Goal: Obtain resource: Obtain resource

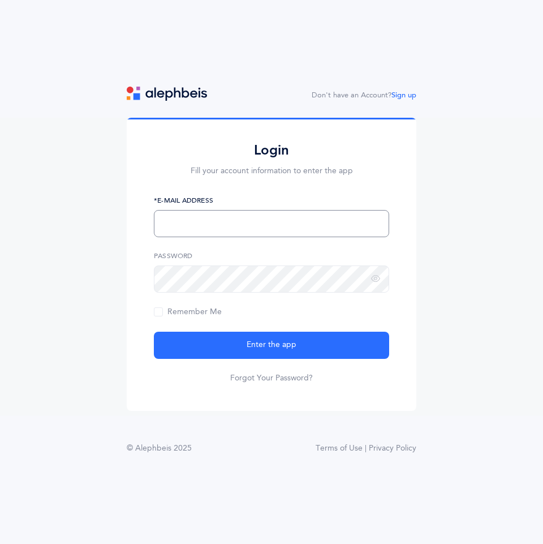
click at [198, 231] on input "text" at bounding box center [271, 223] width 235 height 27
type input "[EMAIL_ADDRESS][DOMAIN_NAME]"
click at [377, 279] on icon at bounding box center [375, 279] width 9 height 10
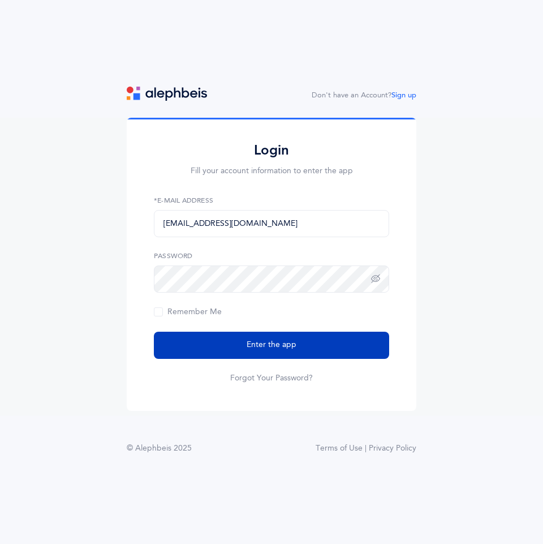
click at [345, 347] on button "Enter the app" at bounding box center [271, 345] width 235 height 27
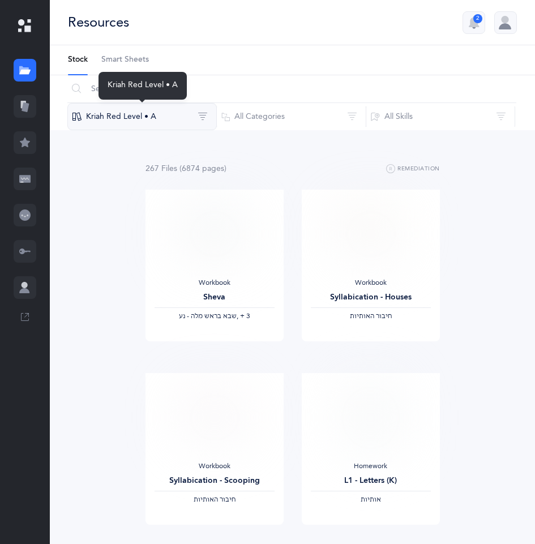
click at [201, 117] on button "Kriah Red Level • A" at bounding box center [141, 116] width 149 height 27
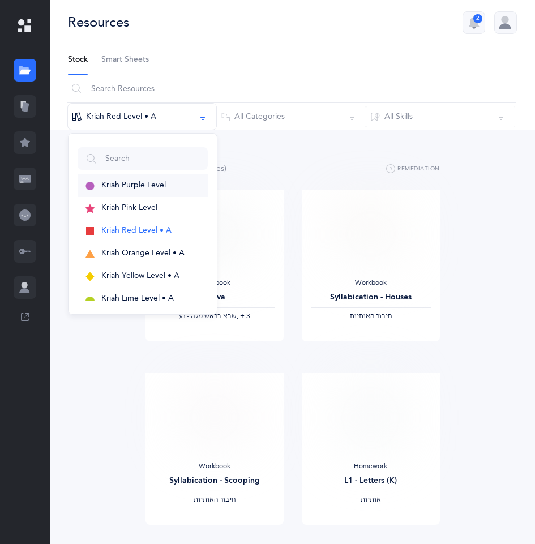
click at [149, 187] on span "Kriah Purple Level" at bounding box center [133, 185] width 65 height 9
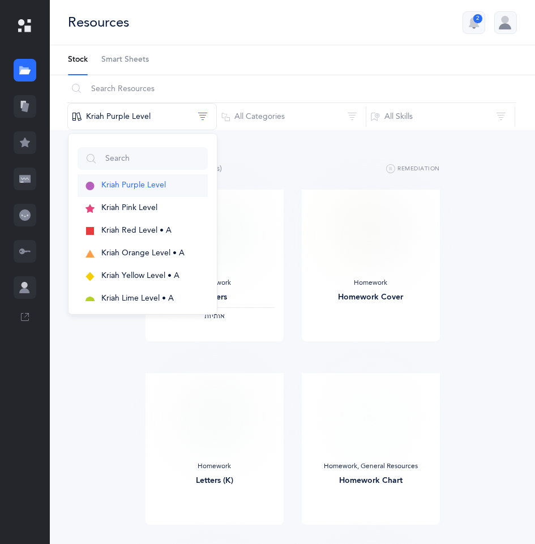
click at [140, 186] on span "Kriah Purple Level" at bounding box center [133, 185] width 65 height 9
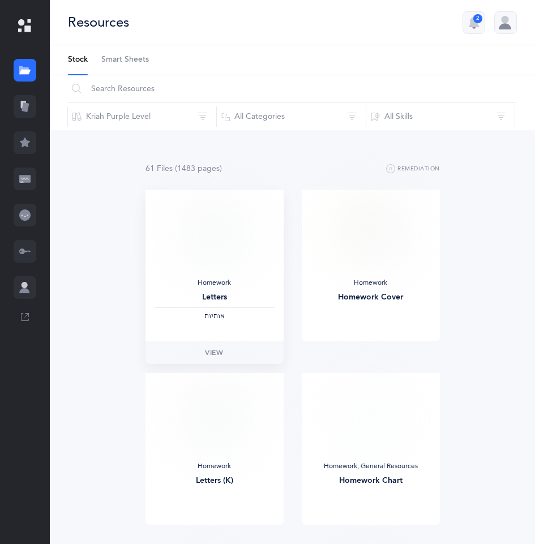
click at [214, 252] on img at bounding box center [213, 234] width 55 height 71
click at [215, 359] on link "View" at bounding box center [214, 352] width 138 height 23
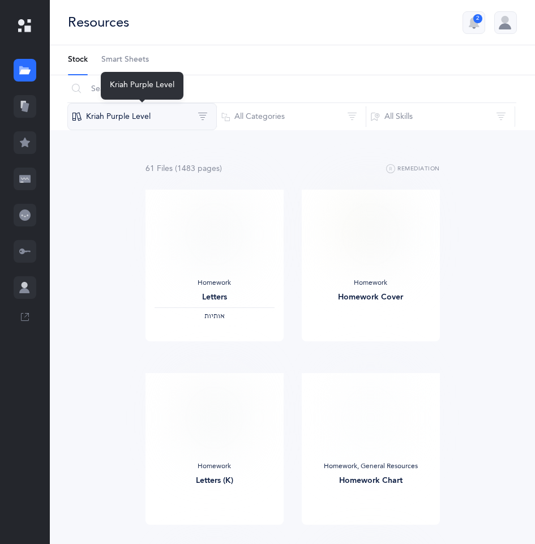
click at [139, 115] on button "Kriah Purple Level" at bounding box center [141, 116] width 149 height 27
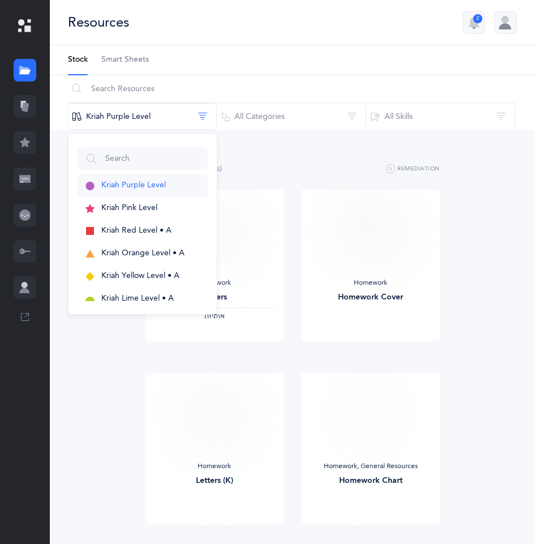
click at [152, 183] on span "Kriah Purple Level" at bounding box center [133, 185] width 65 height 9
click at [134, 85] on input "text" at bounding box center [291, 88] width 449 height 27
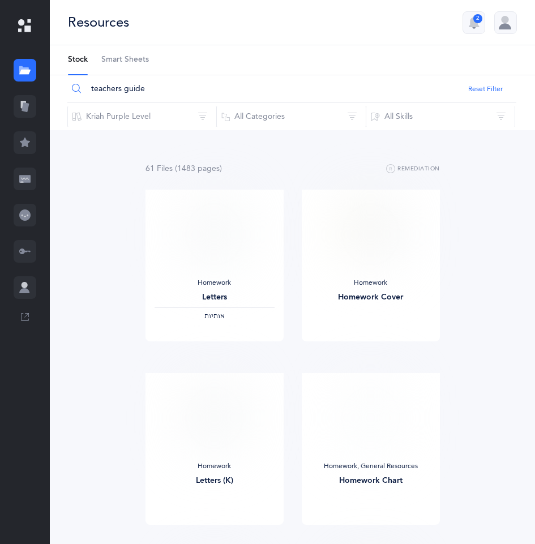
type input "teachers guide"
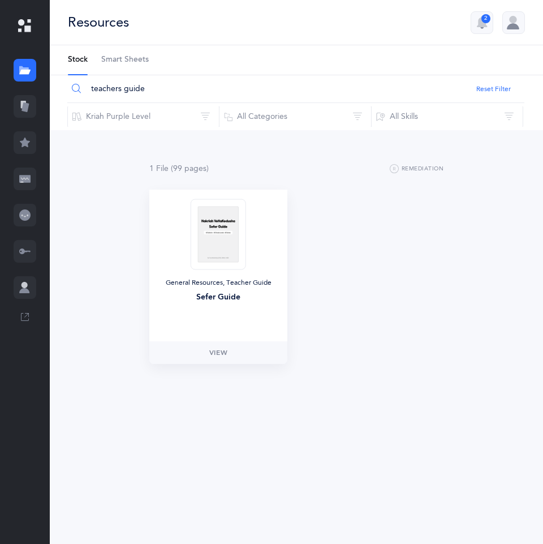
click at [202, 231] on img at bounding box center [218, 234] width 55 height 71
click at [229, 352] on link "View" at bounding box center [218, 352] width 138 height 23
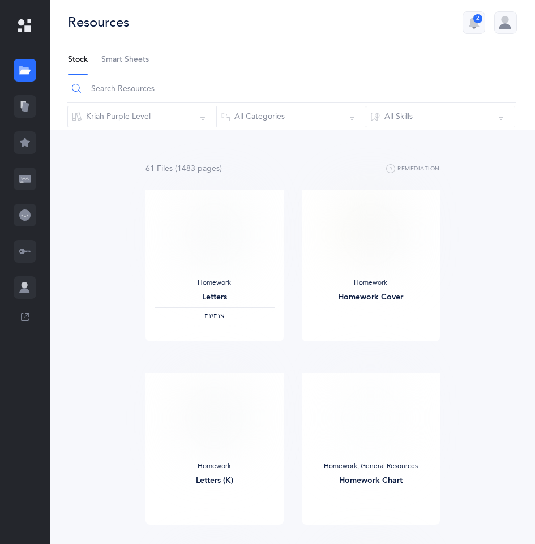
click at [204, 88] on input "text" at bounding box center [291, 88] width 449 height 27
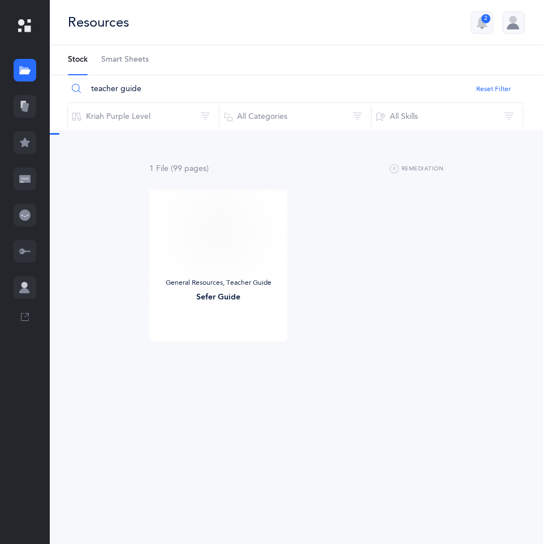
type input "teacher guide"
click at [218, 247] on img at bounding box center [218, 234] width 55 height 71
click at [222, 222] on img at bounding box center [218, 234] width 55 height 71
click at [218, 352] on span "View" at bounding box center [218, 352] width 18 height 10
